Goal: Task Accomplishment & Management: Use online tool/utility

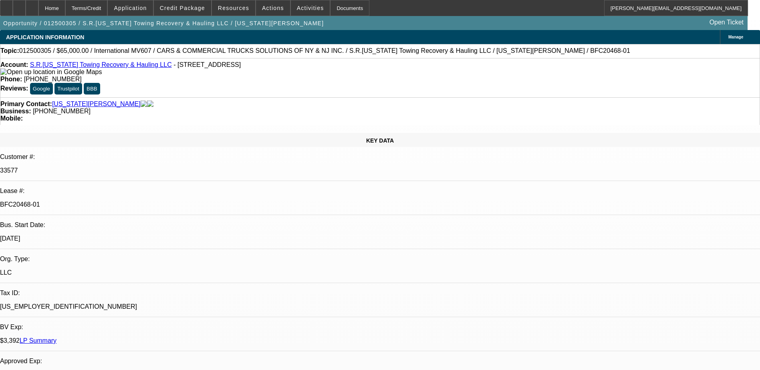
select select "0"
select select "0.1"
select select "0"
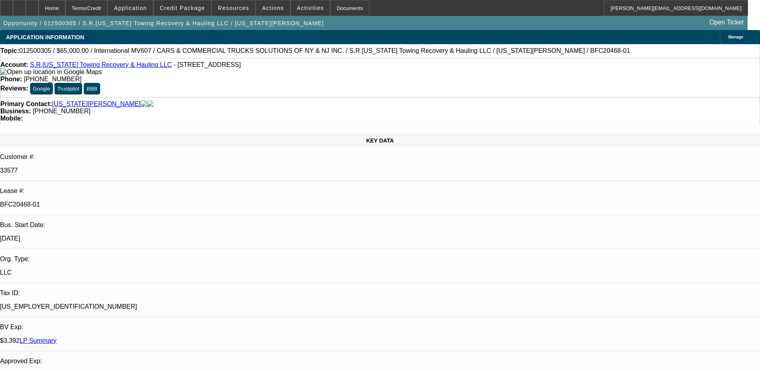
select select "0.1"
select select "0"
select select "0.1"
select select "0"
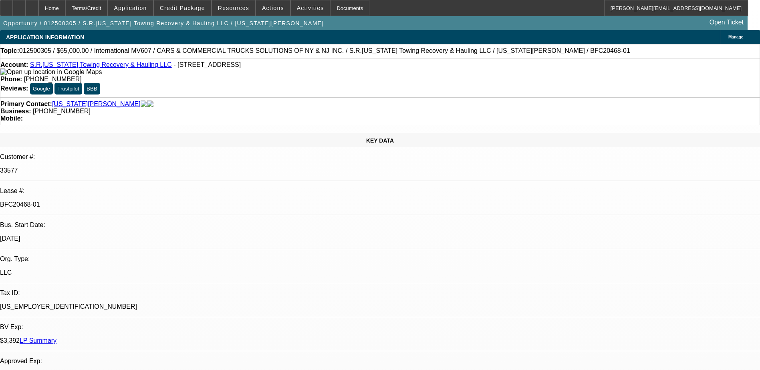
select select "0"
select select "0.1"
select select "1"
select select "3"
select select "4"
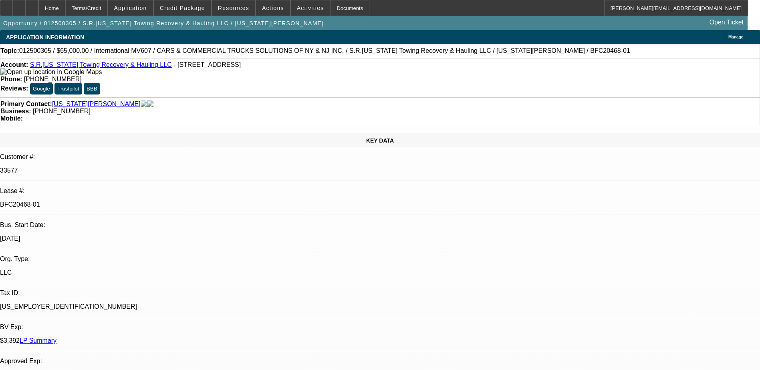
select select "1"
select select "3"
select select "4"
select select "1"
select select "3"
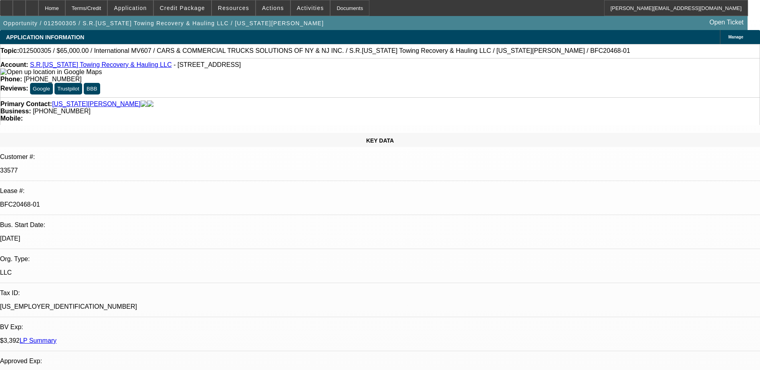
select select "4"
select select "1"
select select "3"
select select "4"
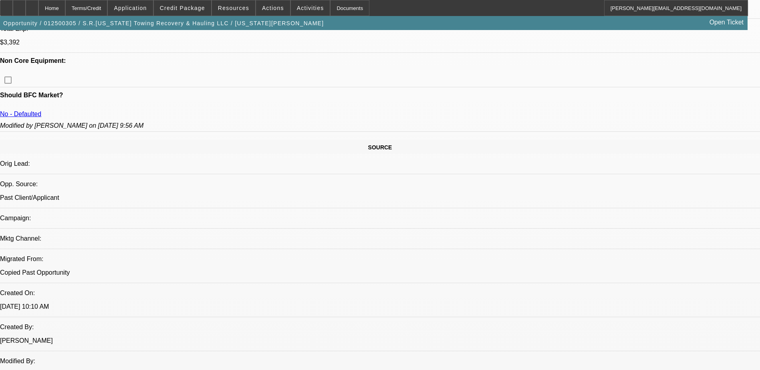
scroll to position [441, 0]
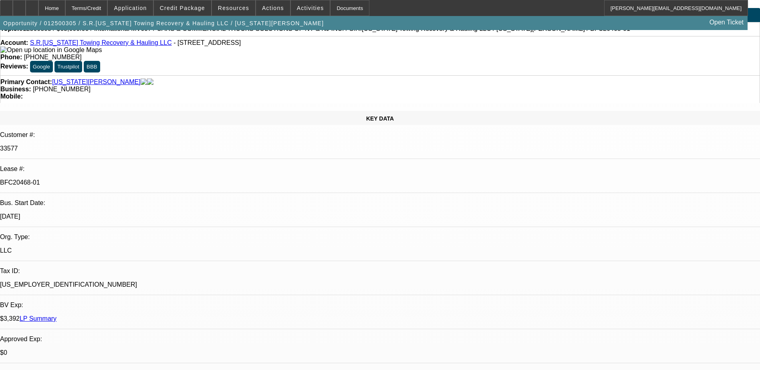
scroll to position [0, 0]
